Goal: Entertainment & Leisure: Consume media (video, audio)

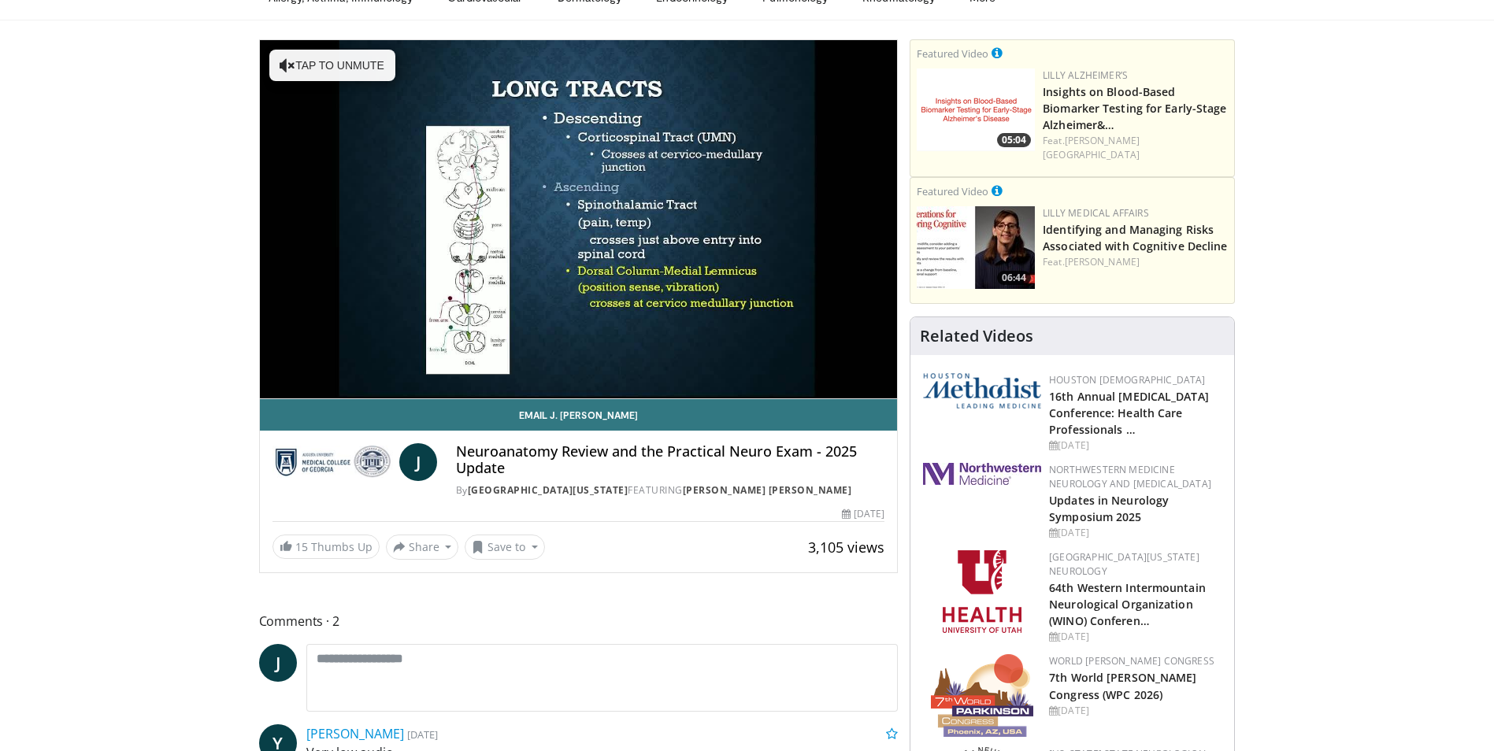
scroll to position [79, 0]
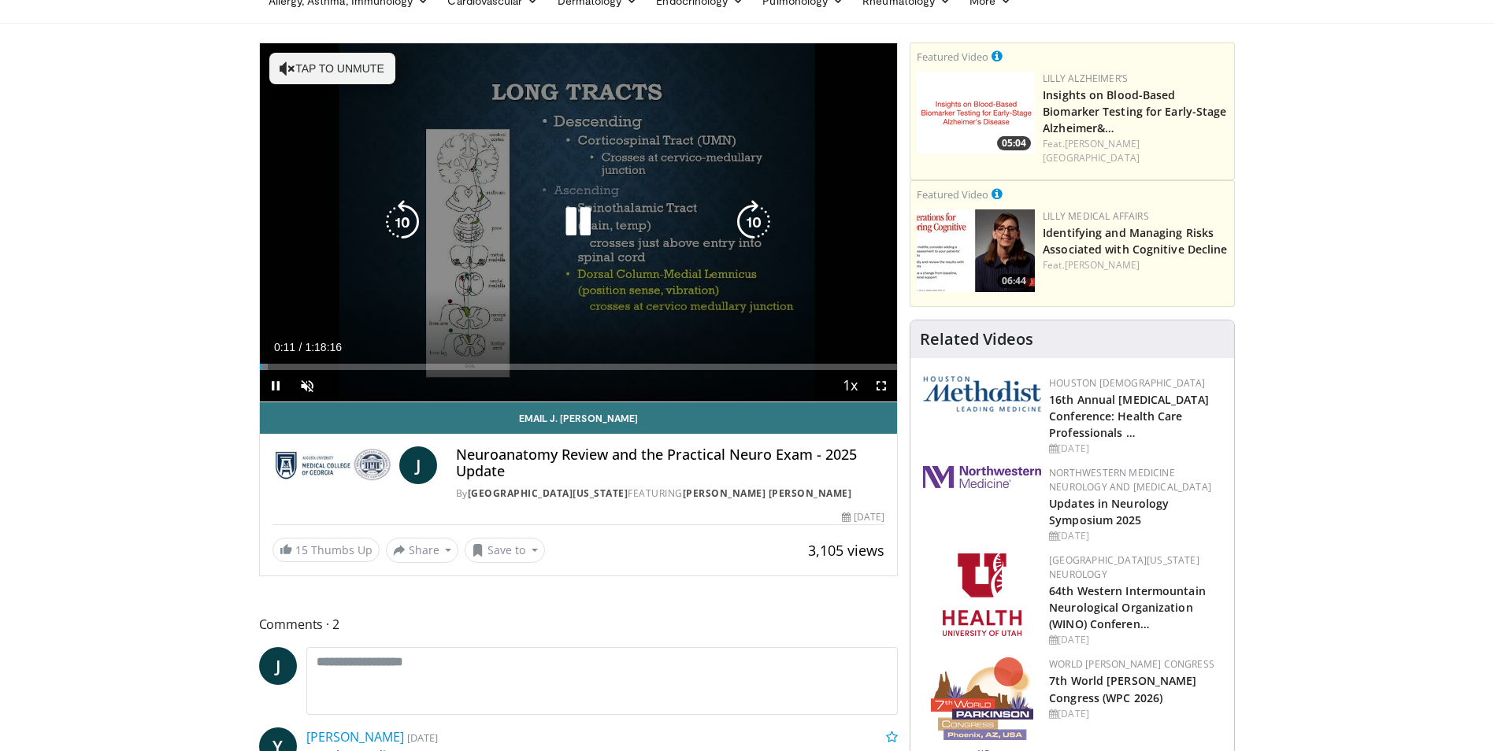
click at [306, 65] on button "Tap to unmute" at bounding box center [332, 68] width 126 height 31
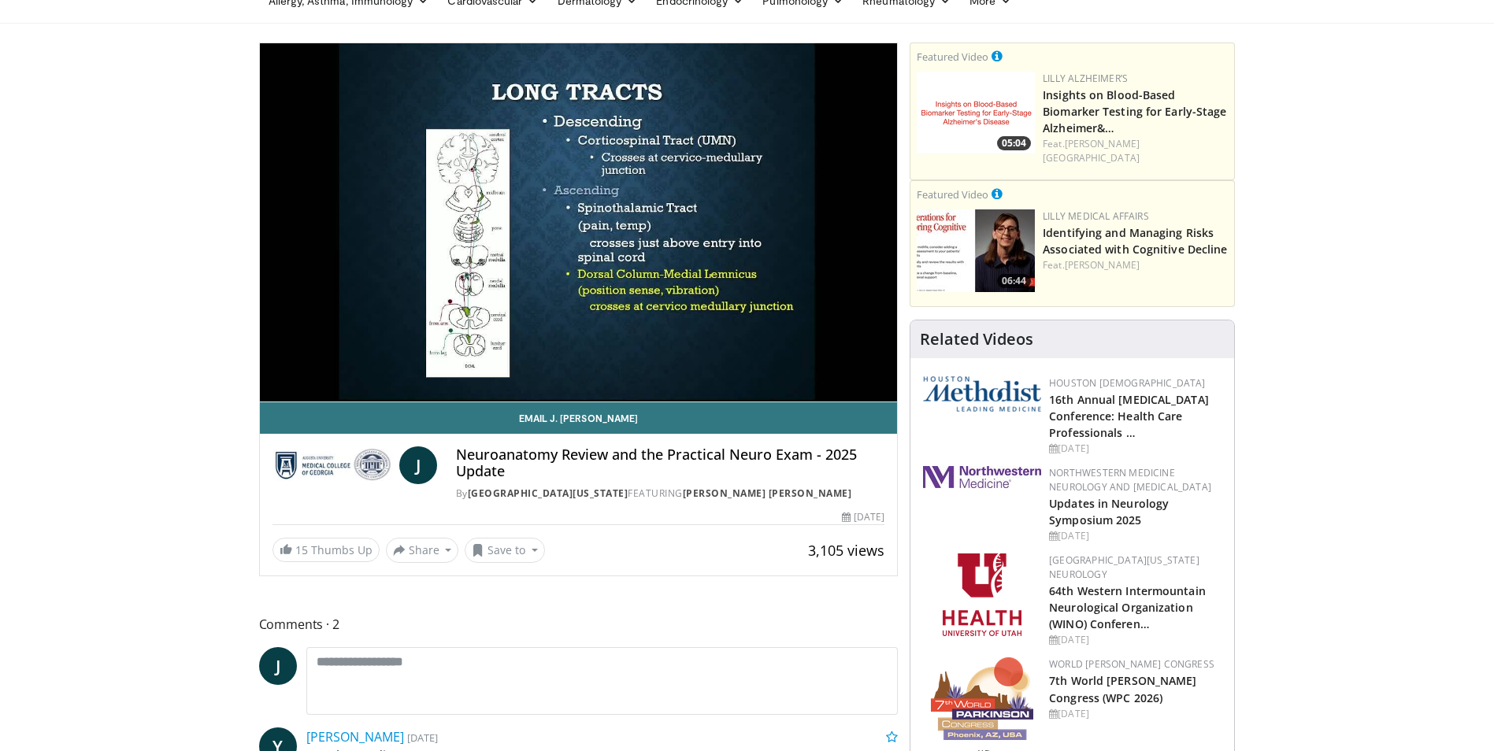
drag, startPoint x: 309, startPoint y: 387, endPoint x: 401, endPoint y: 396, distance: 91.8
click at [401, 396] on video-js "**********" at bounding box center [579, 222] width 638 height 359
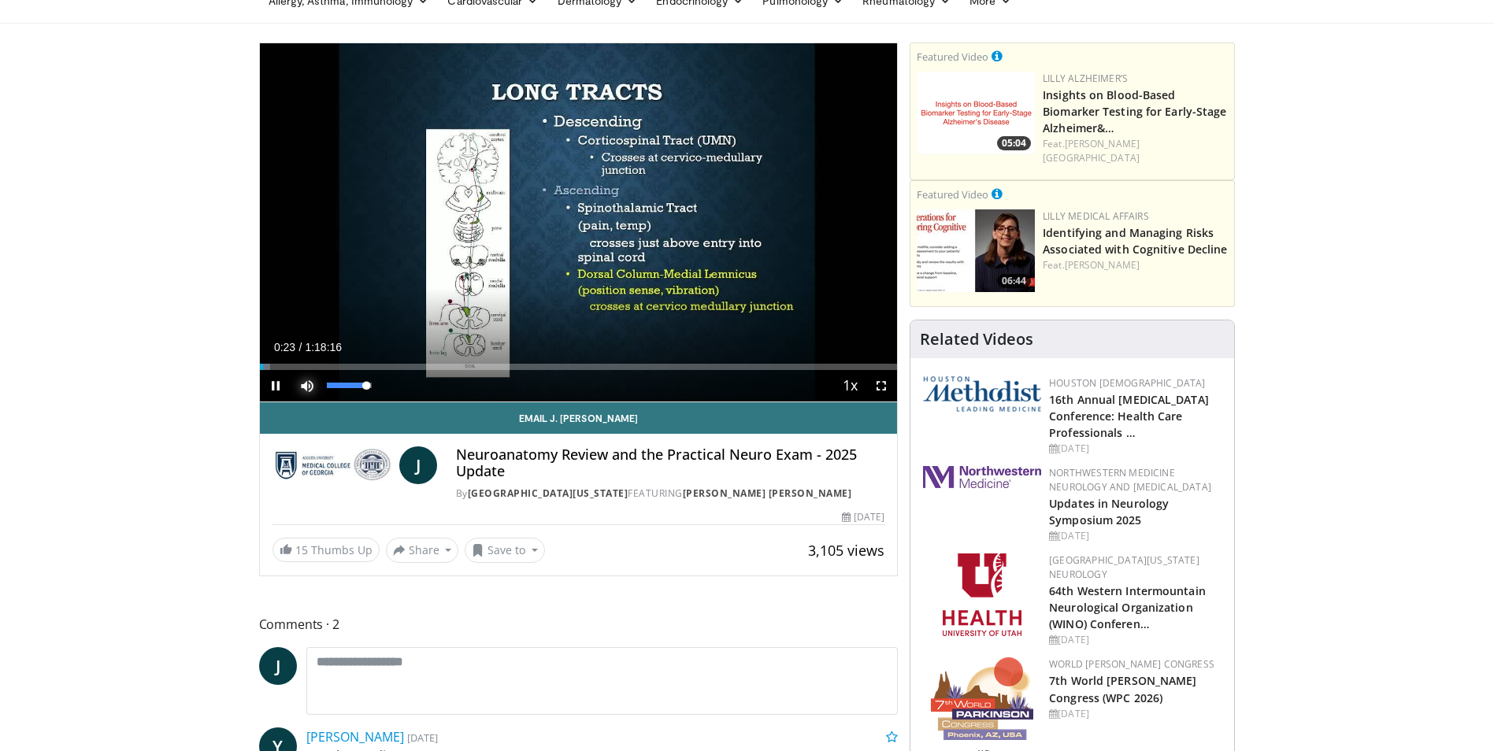
click at [309, 391] on span "Video Player" at bounding box center [306, 385] width 31 height 31
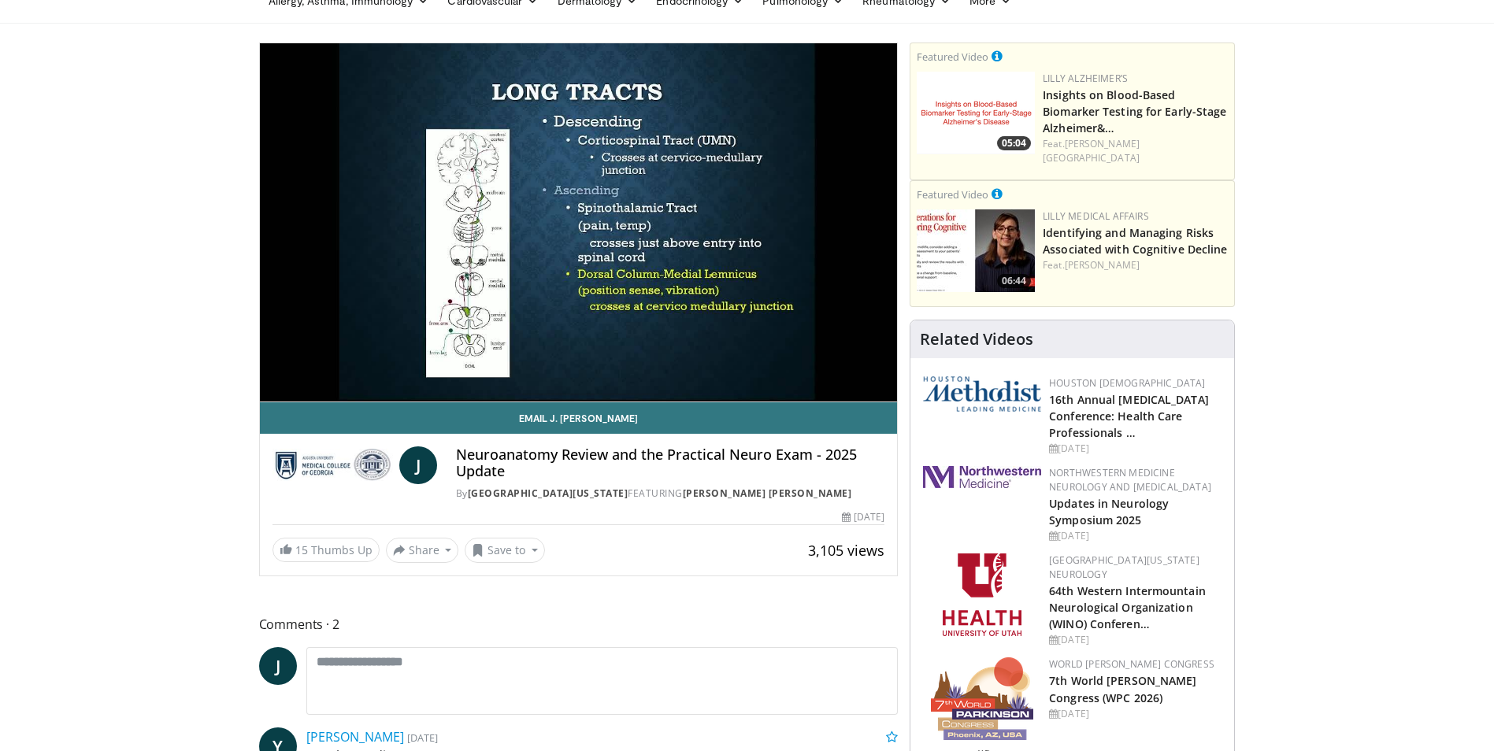
click at [309, 391] on div "10 seconds Tap to unmute" at bounding box center [579, 222] width 638 height 358
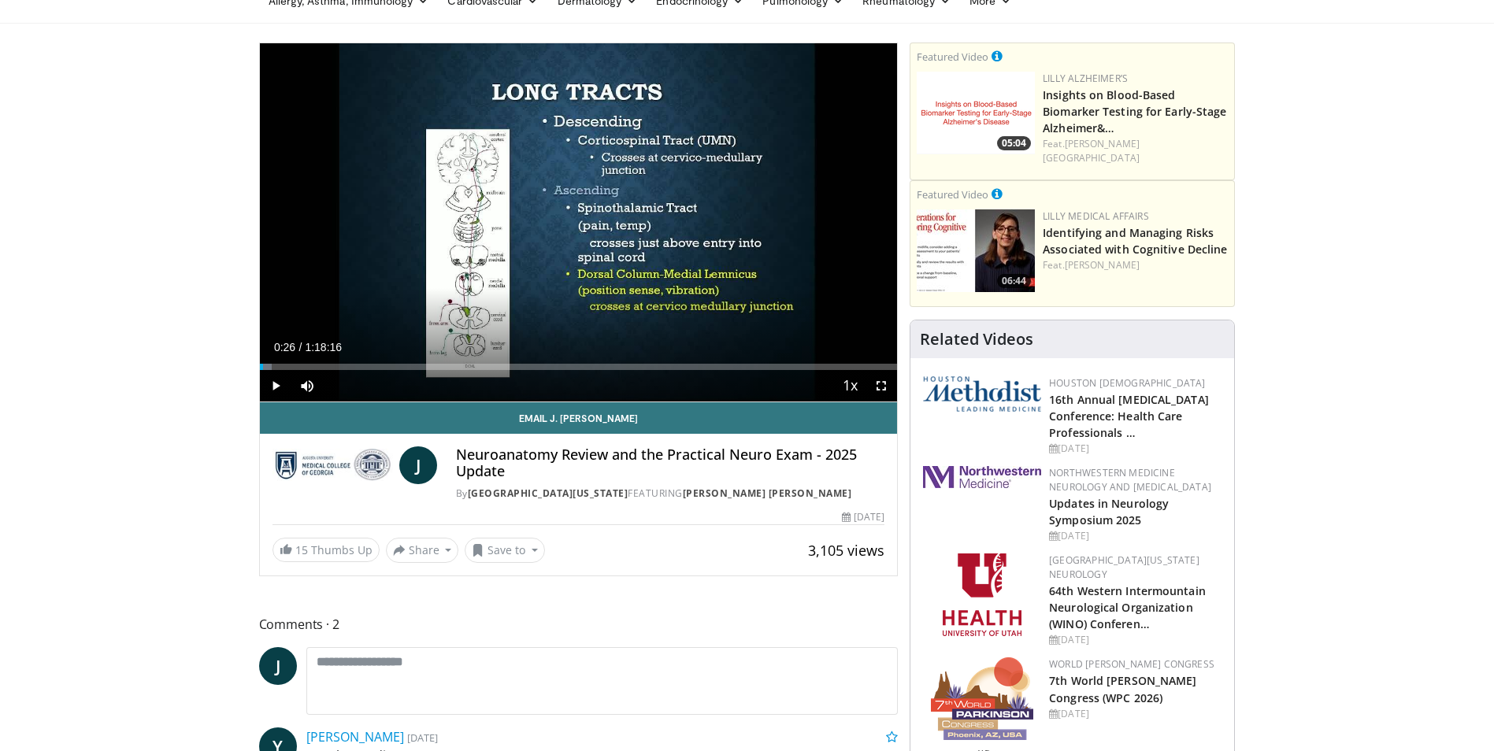
drag, startPoint x: 366, startPoint y: 398, endPoint x: 419, endPoint y: 400, distance: 52.8
click at [419, 400] on div "Current Time 0:26 / Duration 1:18:16 Play Skip Backward Skip Forward Mute 100% …" at bounding box center [579, 385] width 638 height 31
click at [273, 383] on span "Video Player" at bounding box center [275, 385] width 31 height 31
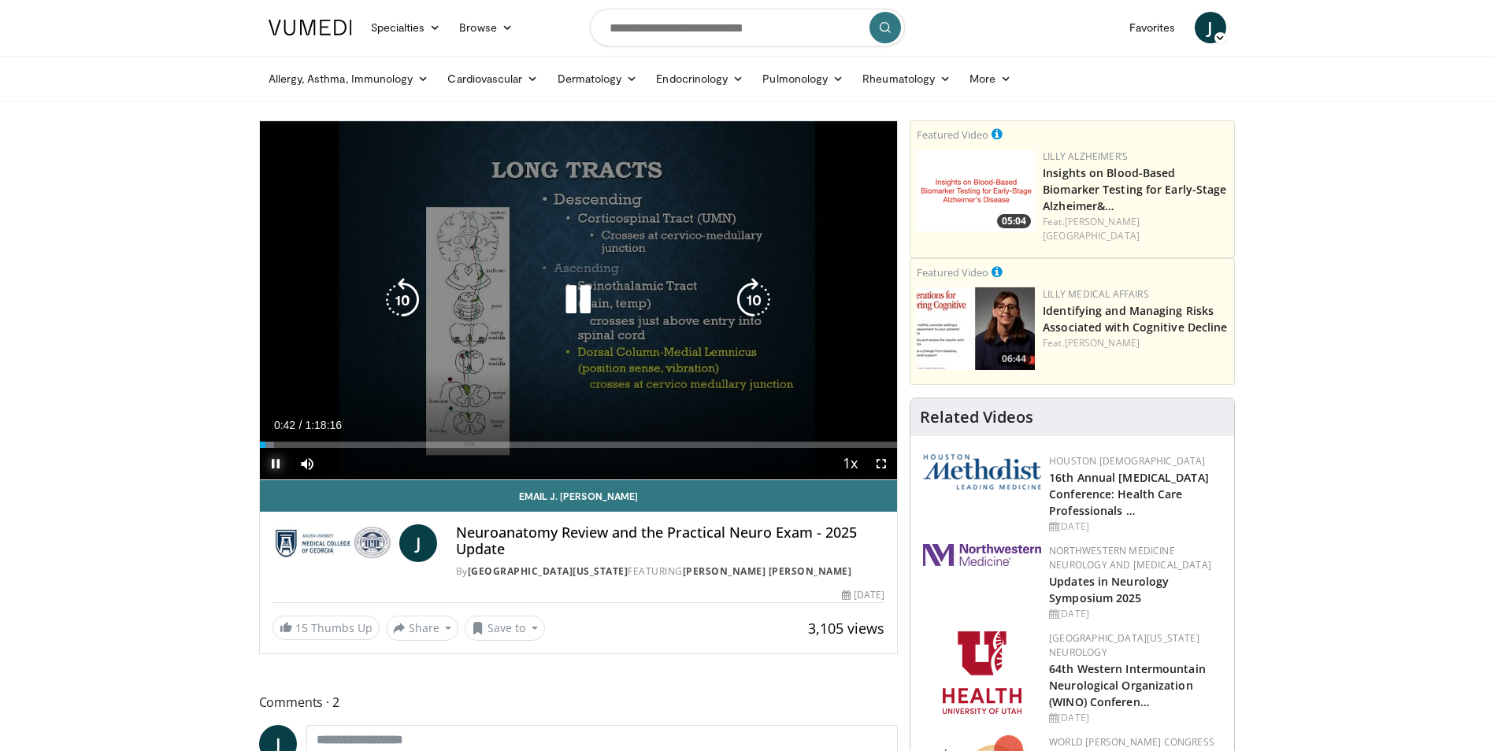
scroll to position [0, 0]
